Goal: Task Accomplishment & Management: Manage account settings

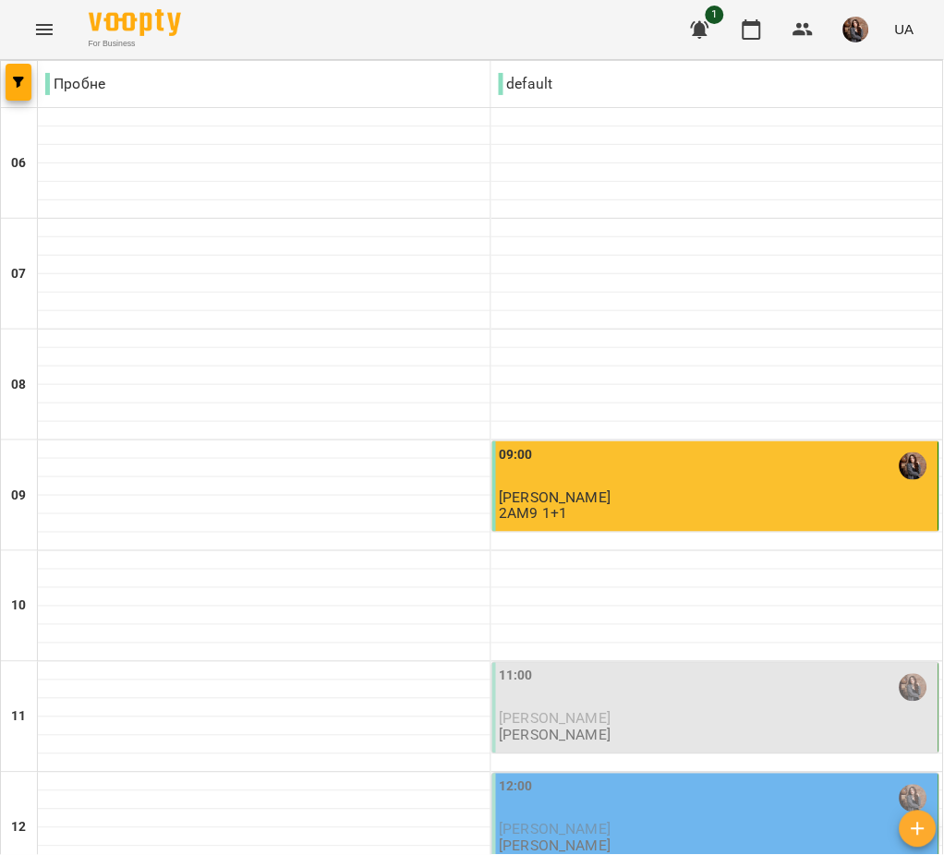
scroll to position [402, 0]
click at [583, 839] on p "[PERSON_NAME]" at bounding box center [556, 847] width 112 height 16
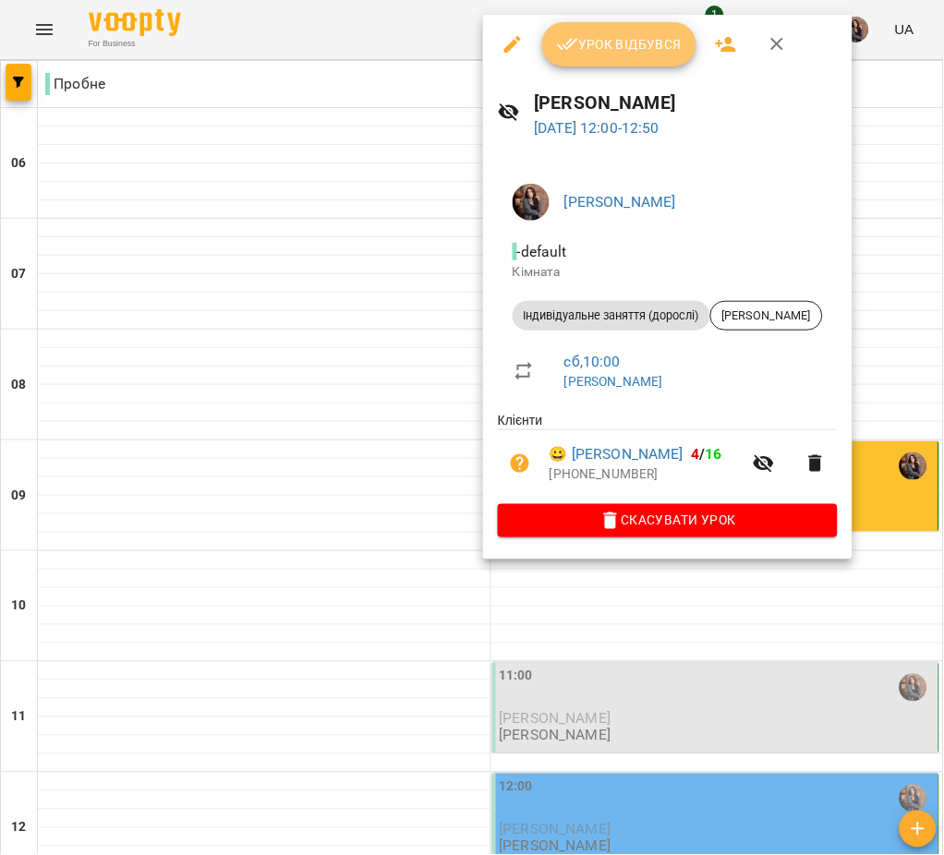
click at [630, 55] on button "Урок відбувся" at bounding box center [619, 44] width 155 height 44
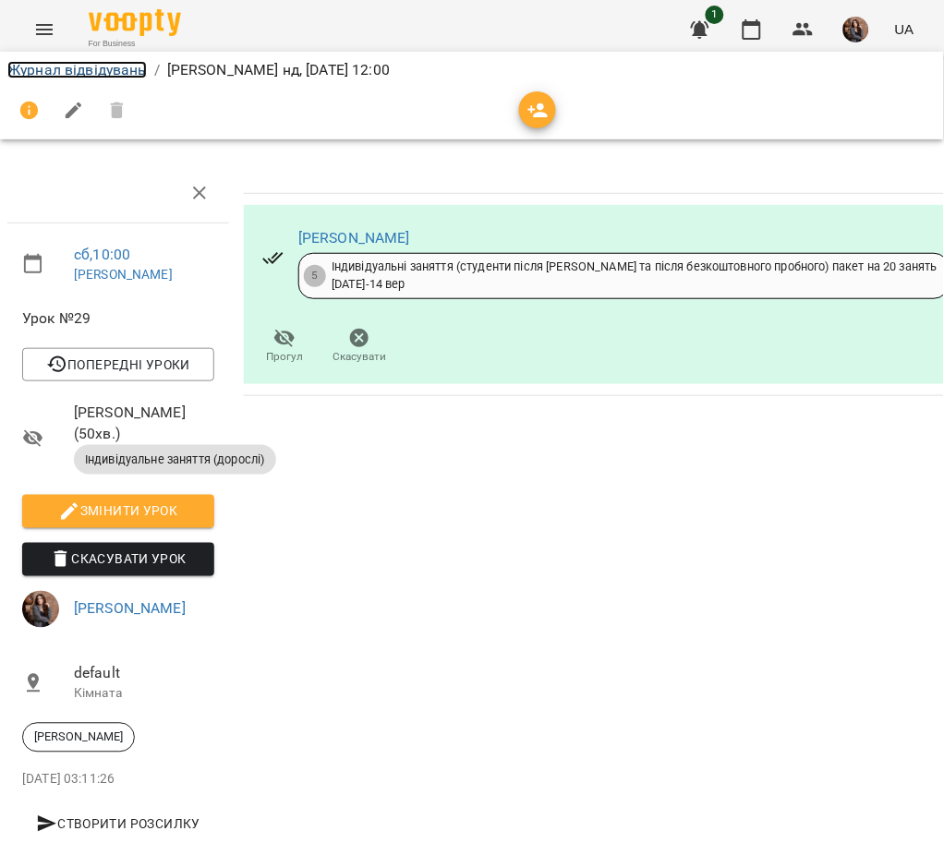
click at [121, 67] on link "Журнал відвідувань" at bounding box center [76, 70] width 139 height 18
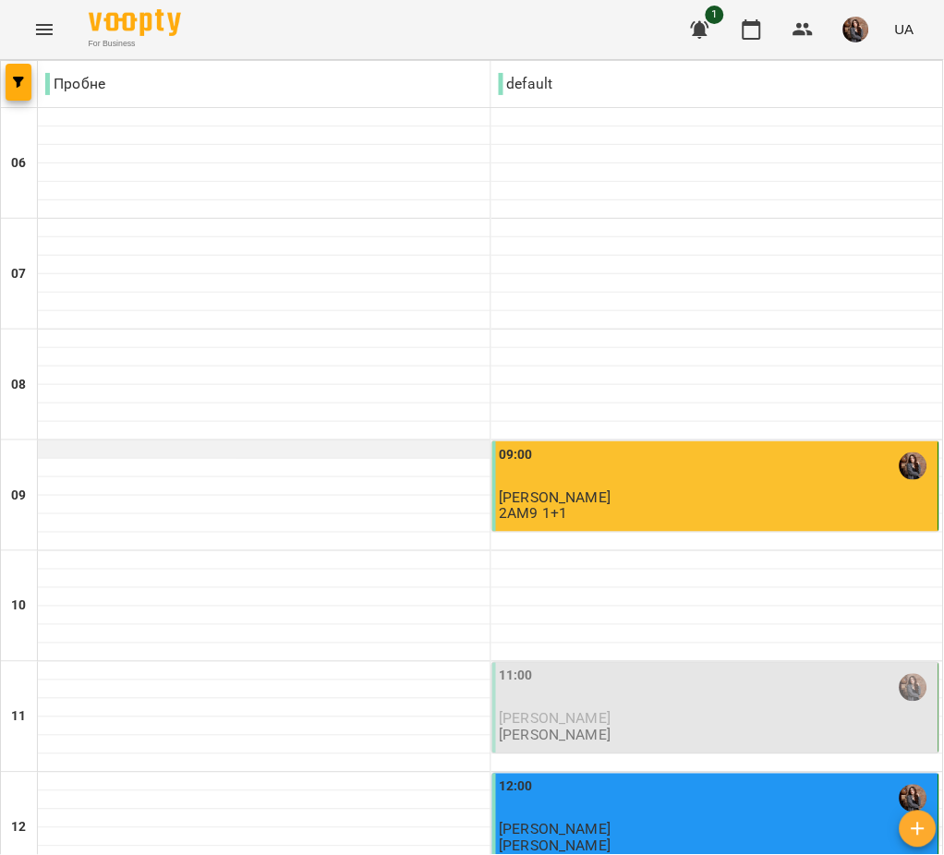
scroll to position [687, 0]
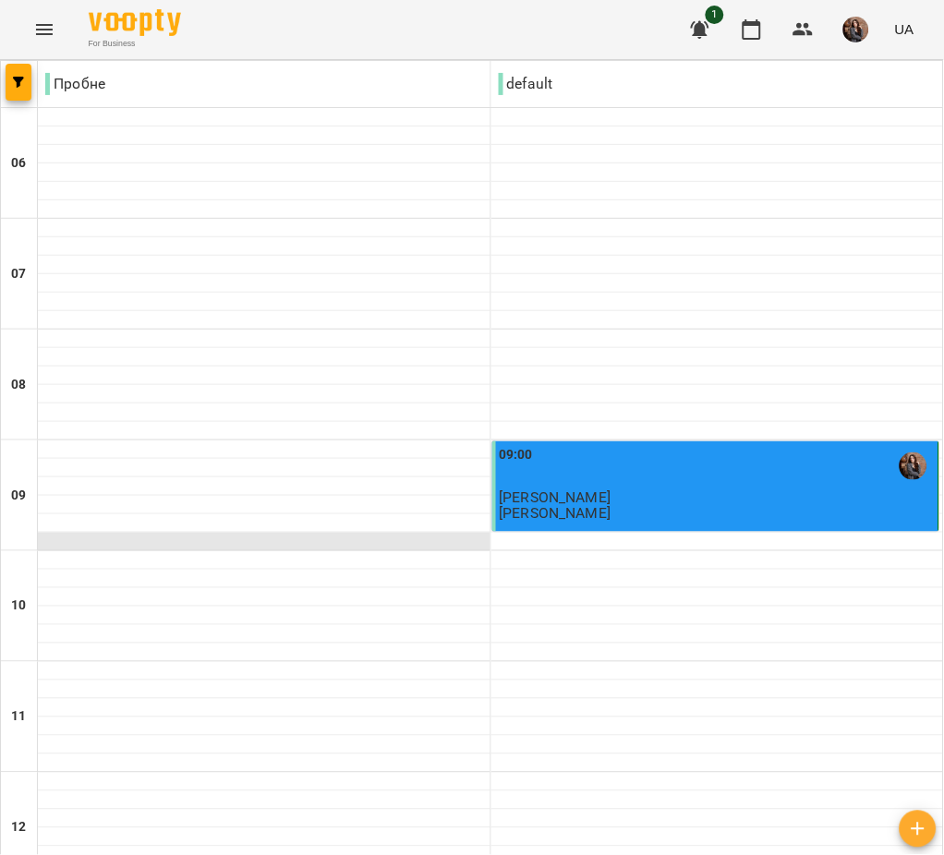
scroll to position [1259, 0]
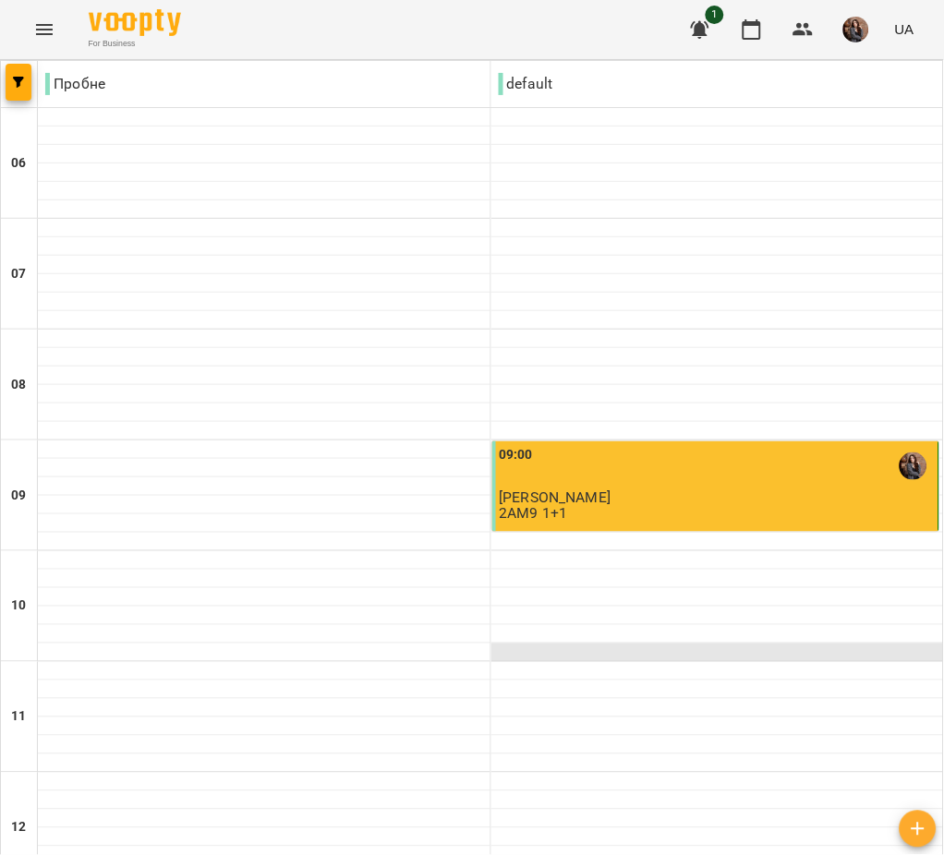
scroll to position [1042, 0]
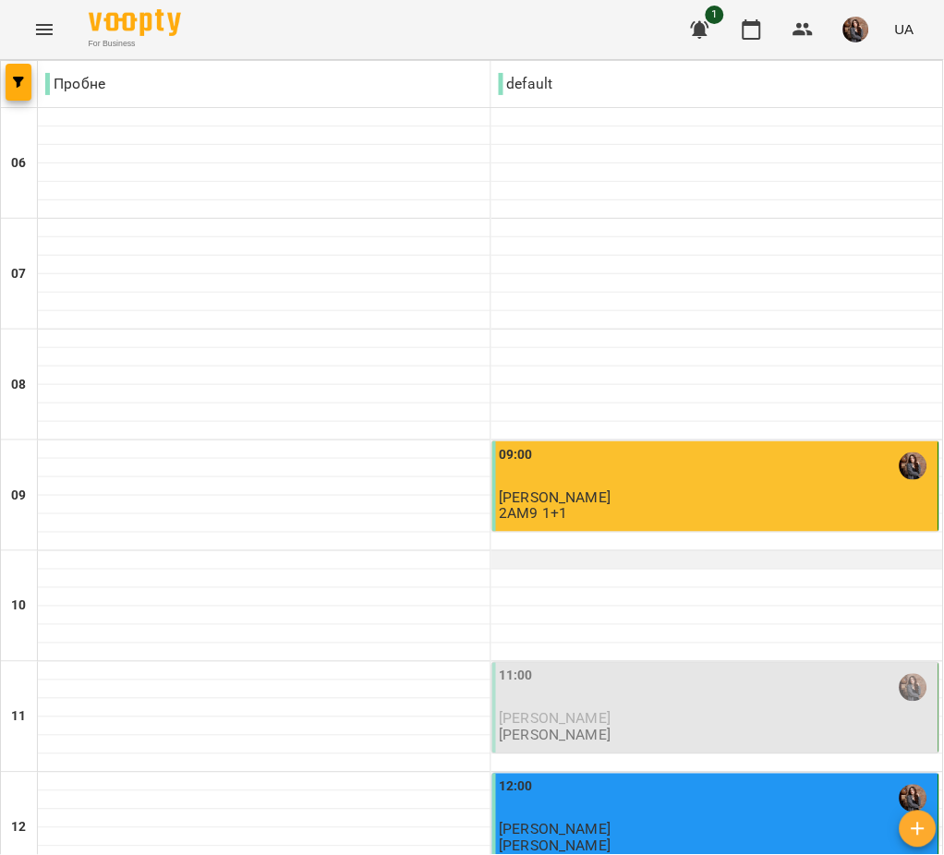
scroll to position [168, 0]
